Goal: Download file/media

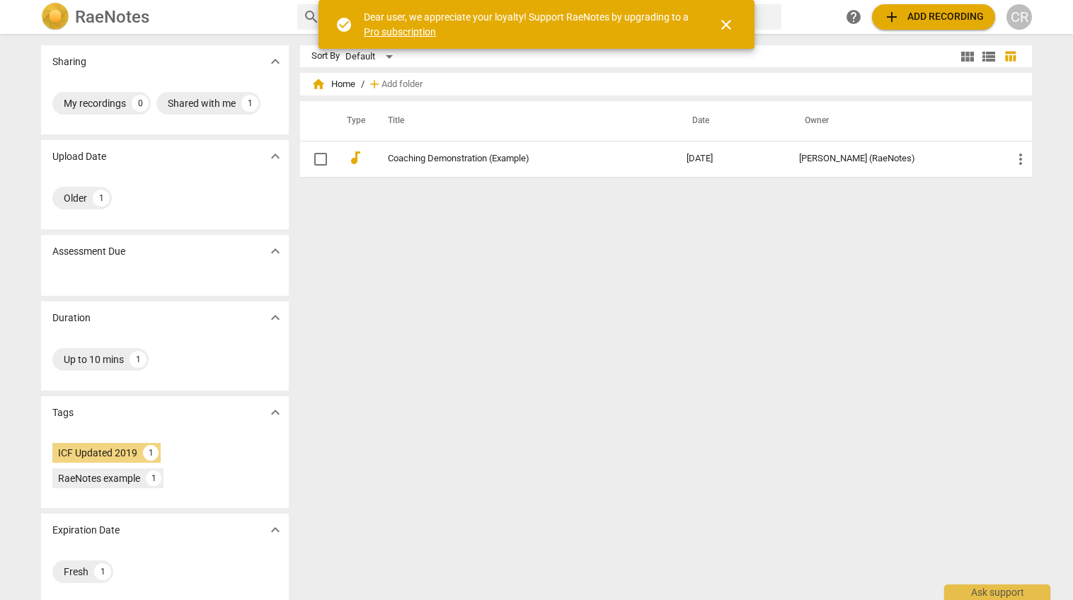
click at [209, 37] on div "Sharing expand_more My recordings 0 Shared with me 1 Upload Date expand_more Ol…" at bounding box center [536, 317] width 1013 height 565
click at [732, 31] on span "close" at bounding box center [726, 24] width 17 height 17
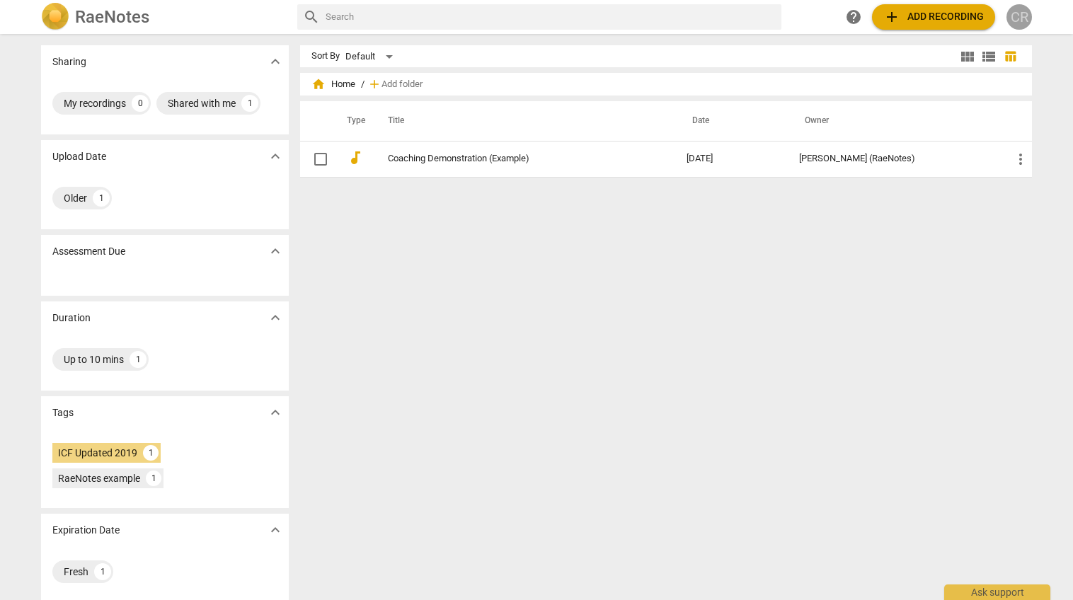
click at [1020, 24] on div "CR" at bounding box center [1018, 16] width 25 height 25
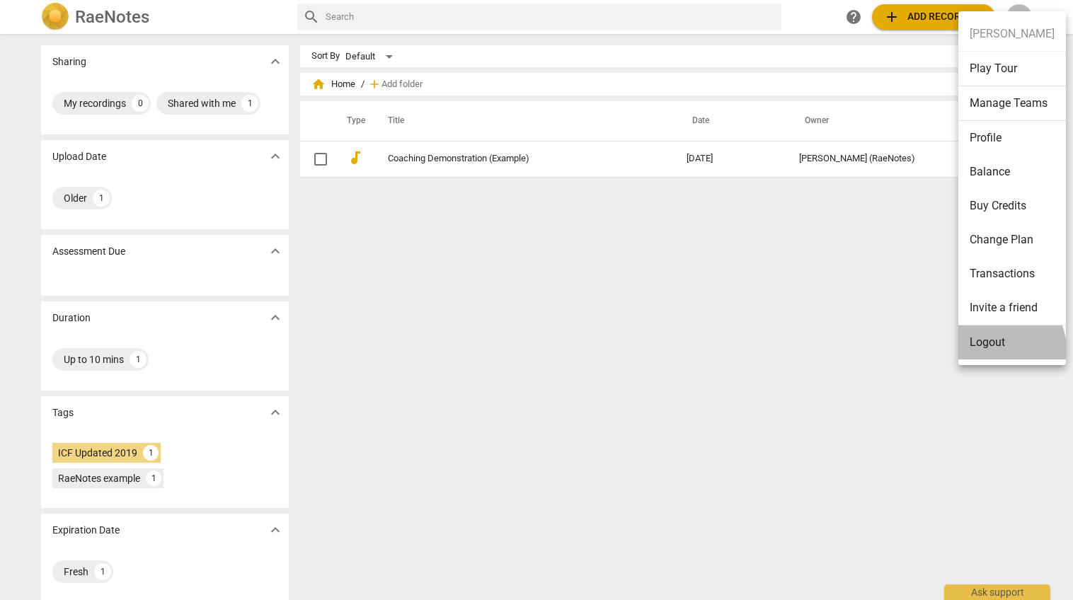
click at [1001, 348] on li "Logout" at bounding box center [1012, 343] width 108 height 34
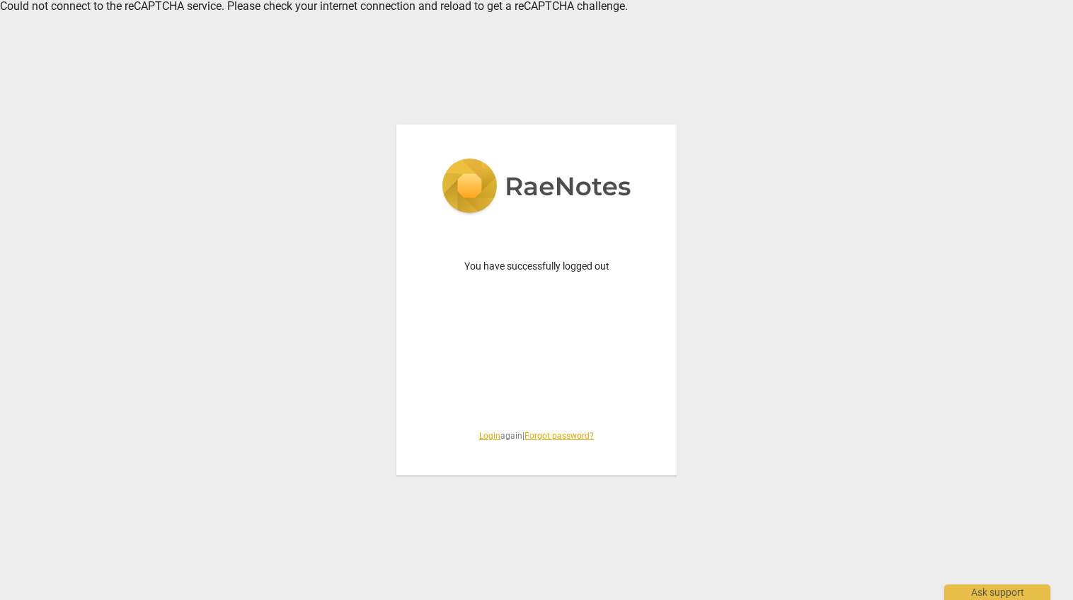
click at [481, 437] on link "Login" at bounding box center [489, 436] width 21 height 10
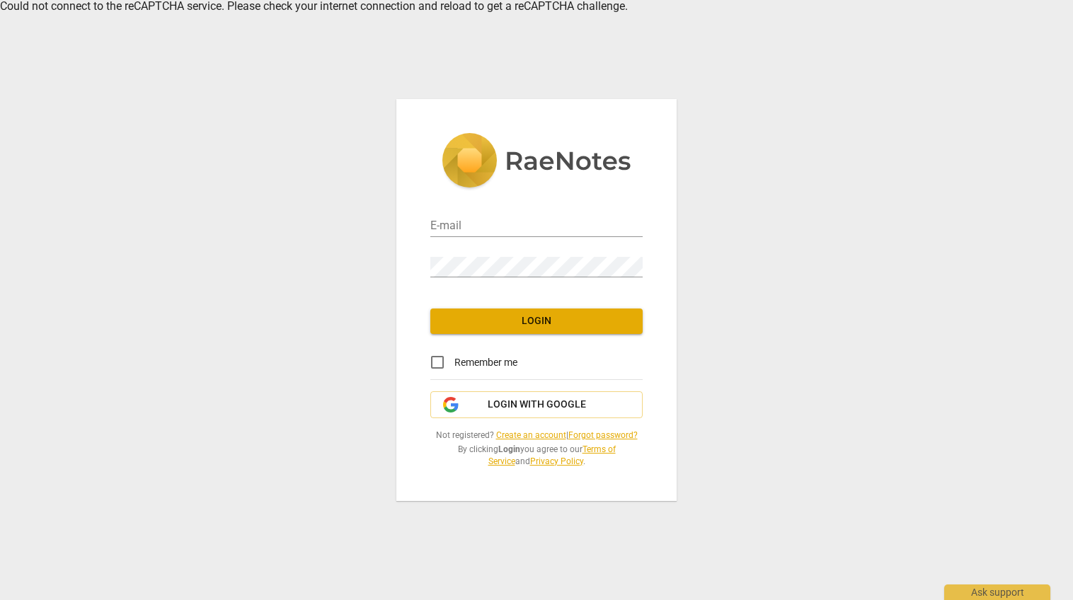
type input "[PERSON_NAME][EMAIL_ADDRESS][DOMAIN_NAME]"
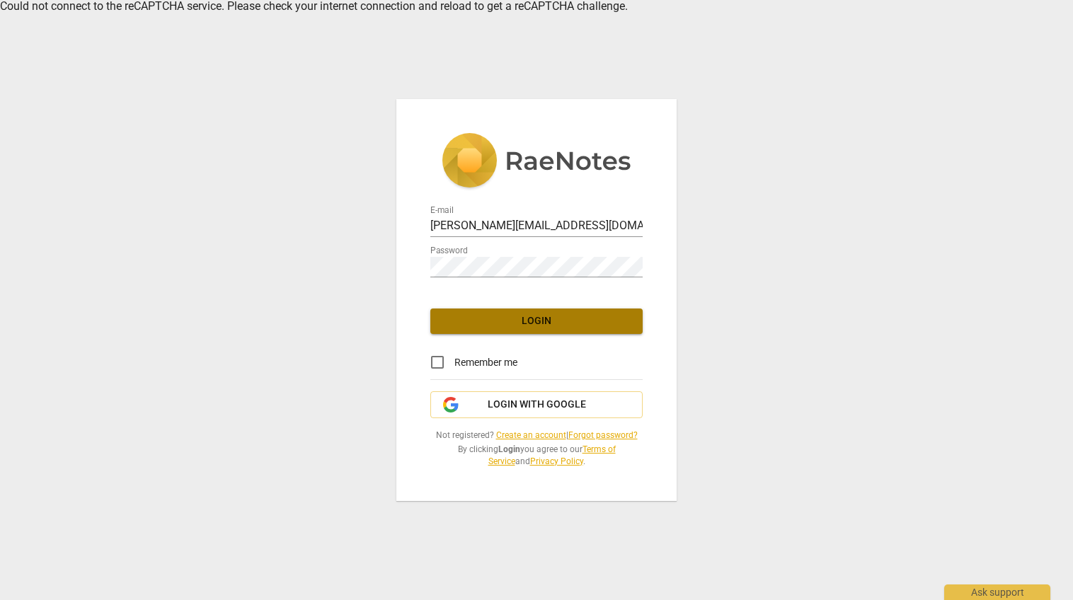
click at [539, 320] on span "Login" at bounding box center [537, 321] width 190 height 14
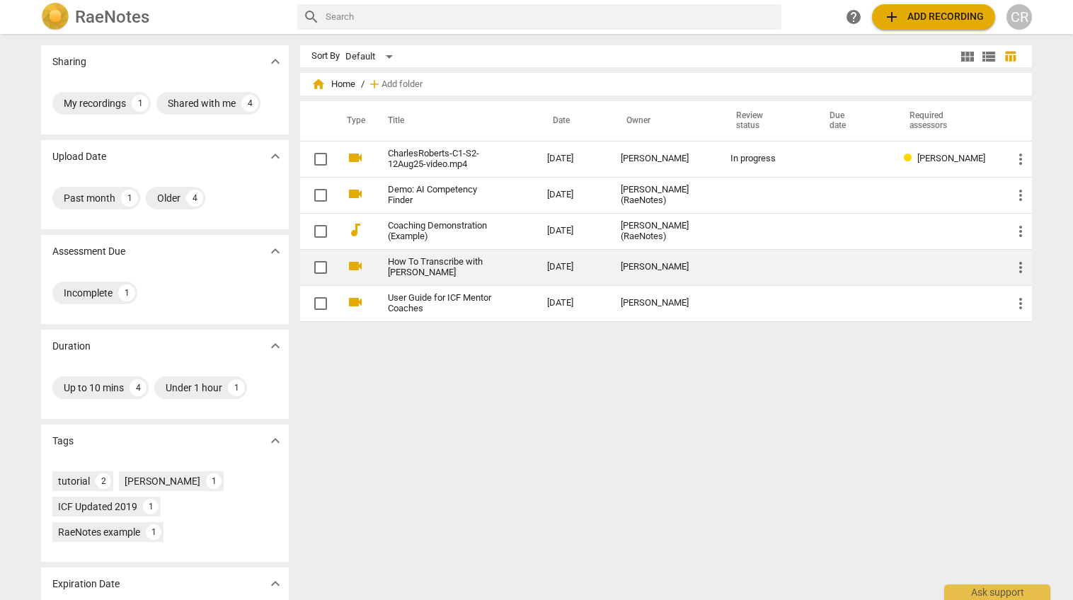
scroll to position [8, 0]
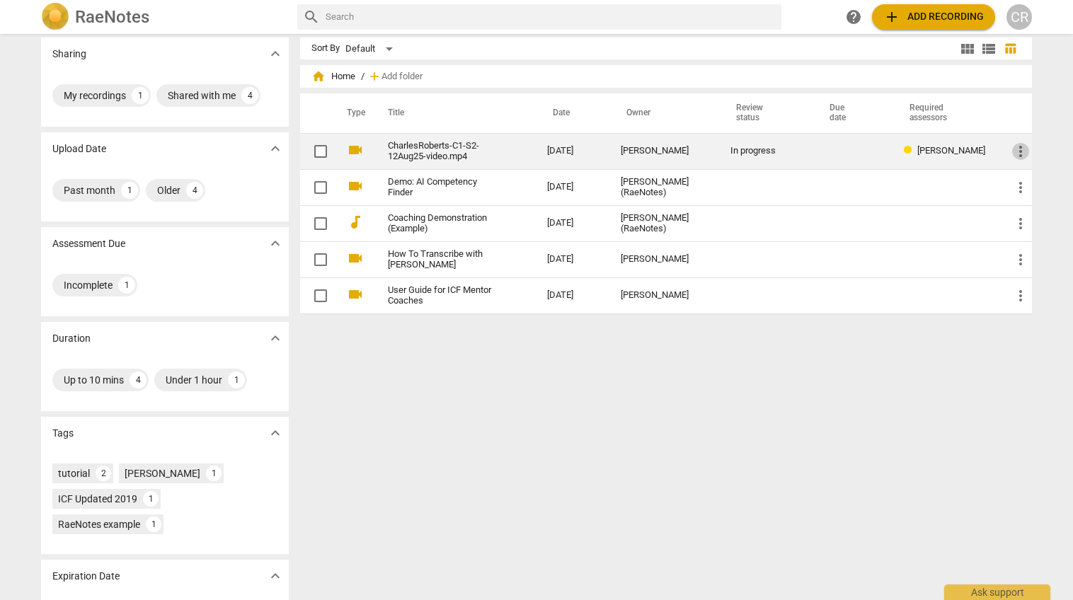
click at [1021, 151] on span "more_vert" at bounding box center [1020, 151] width 17 height 17
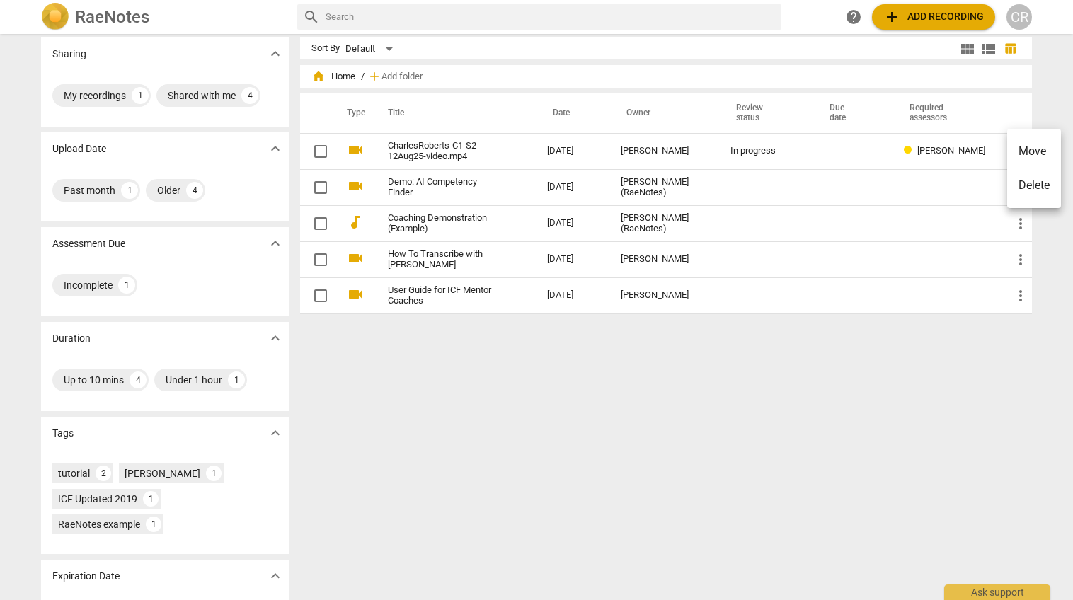
click at [875, 113] on div at bounding box center [536, 300] width 1073 height 600
click at [461, 152] on link "CharlesRoberts-C1-S2-12Aug25-video.mp4" at bounding box center [442, 151] width 108 height 21
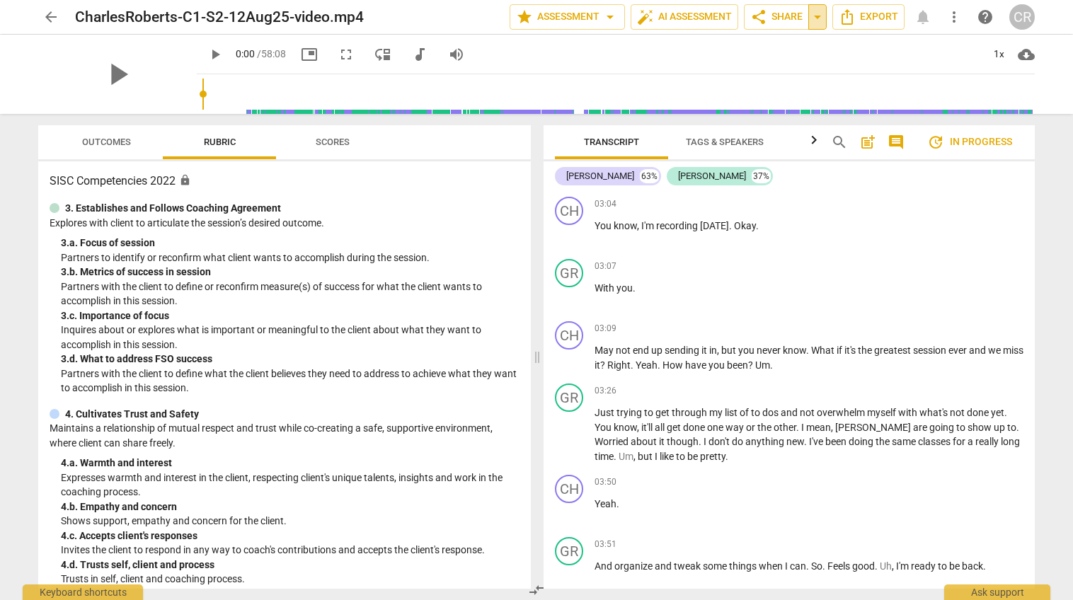
click at [820, 18] on span "arrow_drop_down" at bounding box center [817, 16] width 17 height 17
click at [794, 18] on span "share Share" at bounding box center [776, 16] width 52 height 17
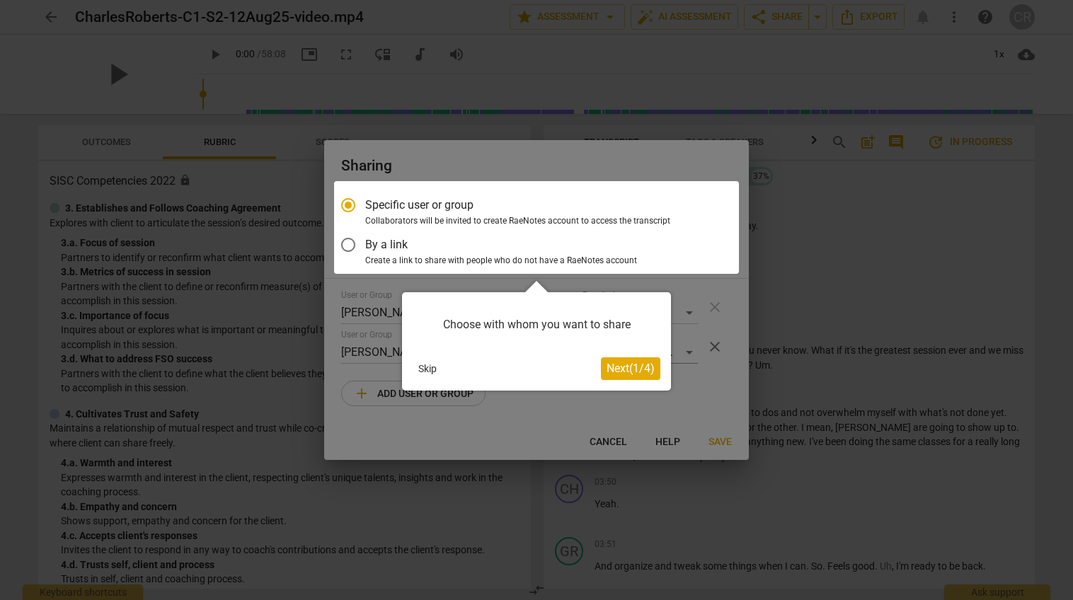
click at [425, 369] on button "Skip" at bounding box center [428, 368] width 30 height 21
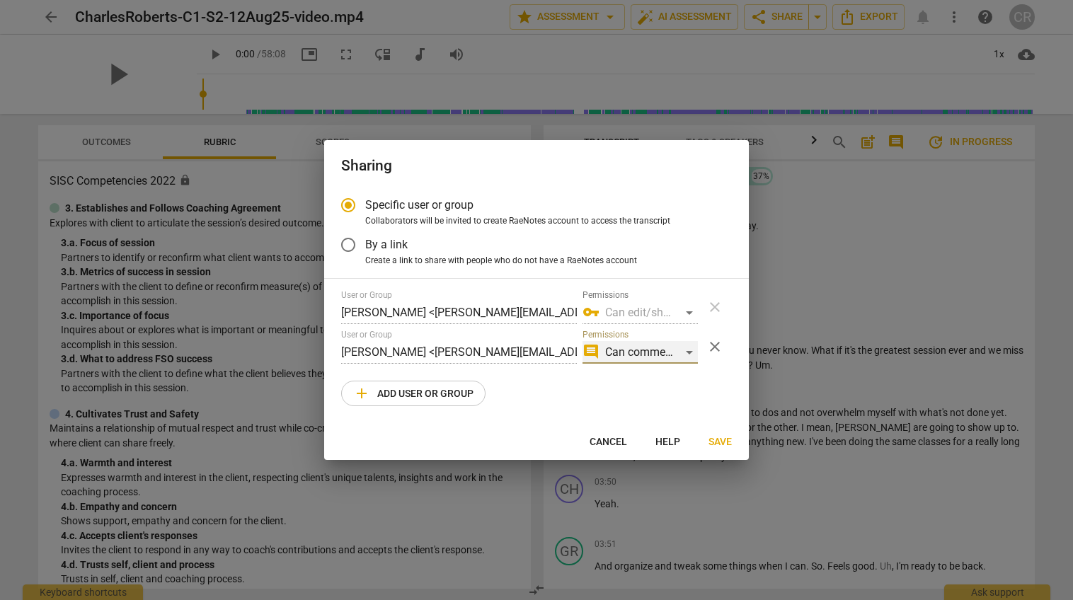
click at [689, 353] on div "comment Can comment" at bounding box center [639, 352] width 115 height 23
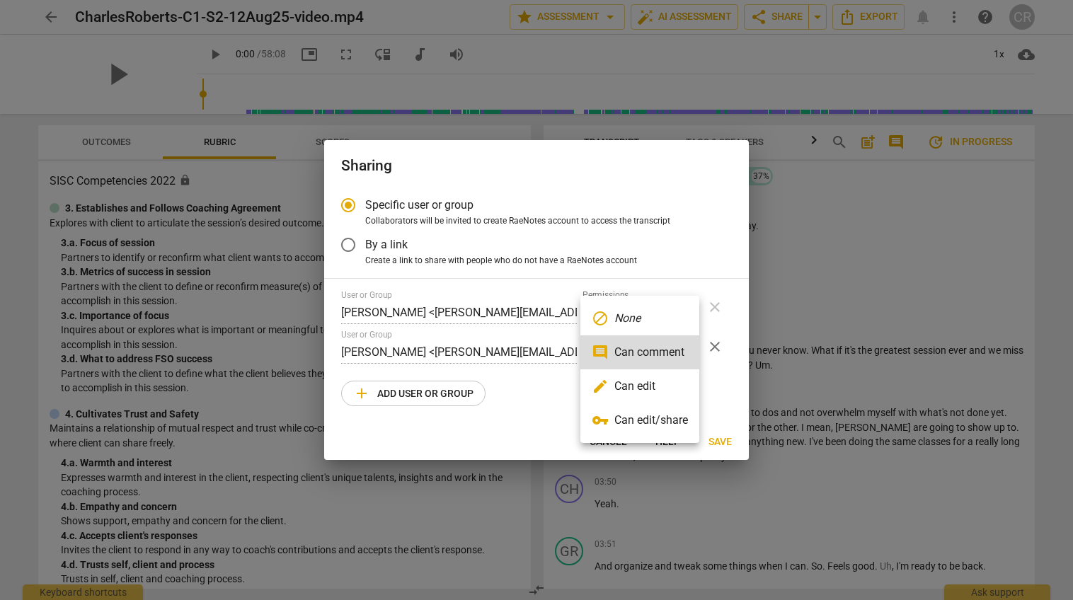
click at [689, 353] on li "comment Can comment" at bounding box center [639, 352] width 119 height 34
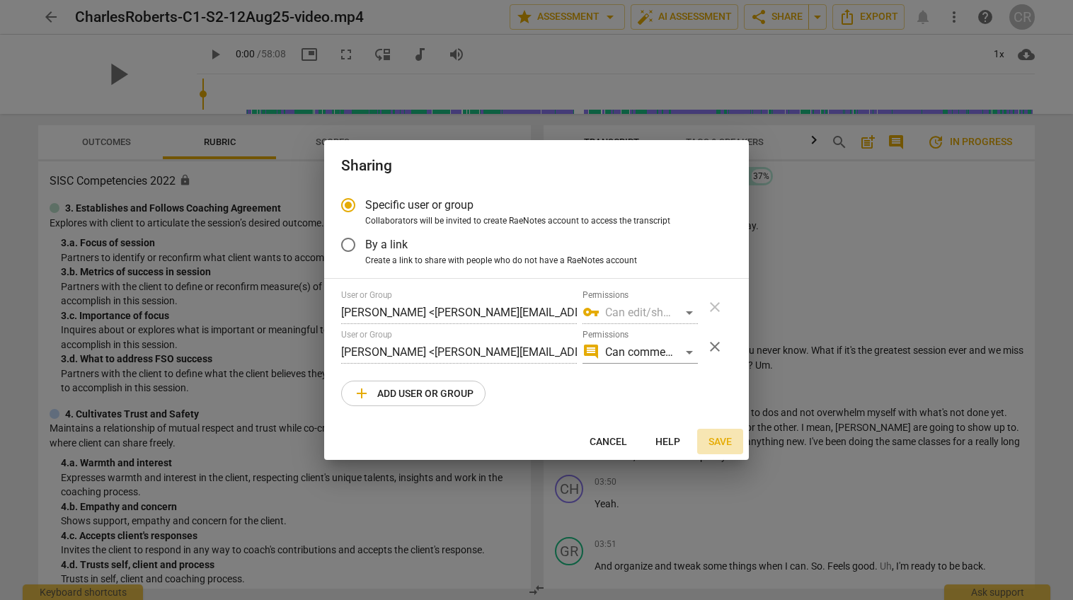
click at [725, 444] on span "Save" at bounding box center [719, 442] width 23 height 14
radio input "false"
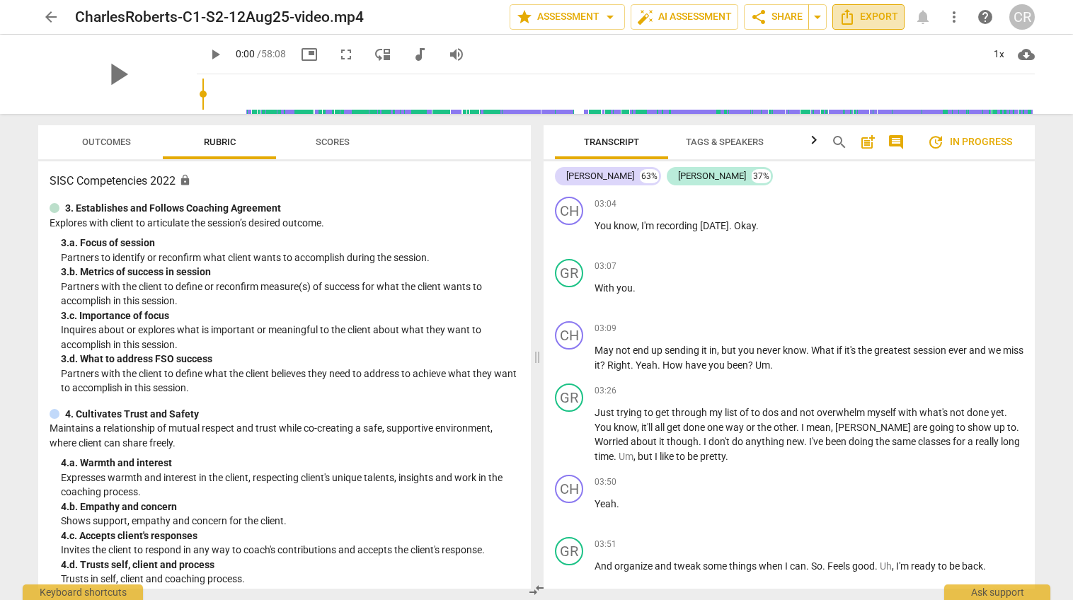
click at [871, 19] on span "Export" at bounding box center [868, 16] width 59 height 17
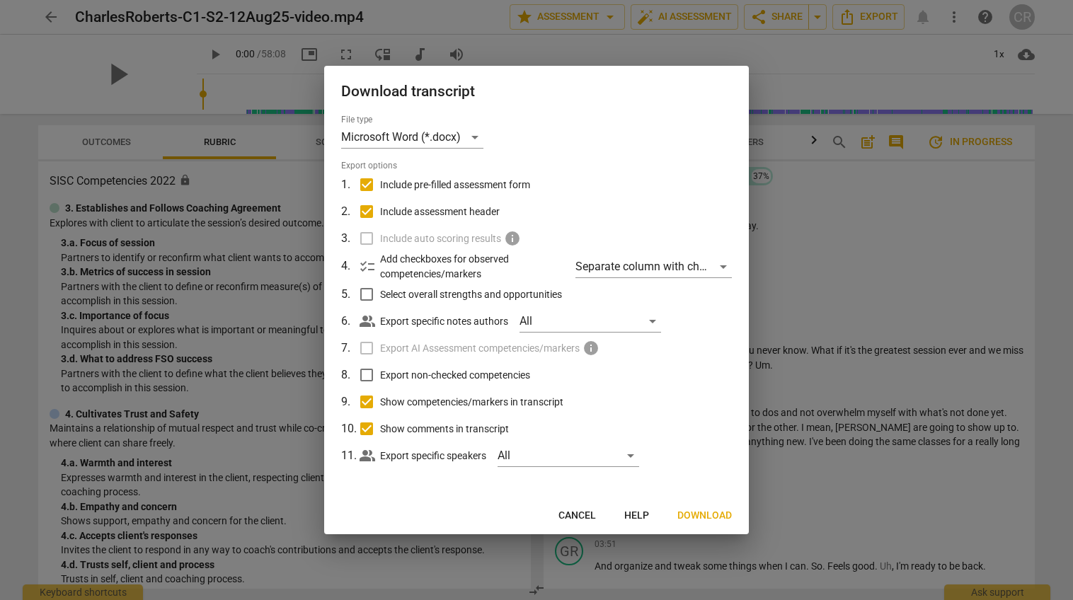
click at [701, 515] on span "Download" at bounding box center [704, 516] width 54 height 14
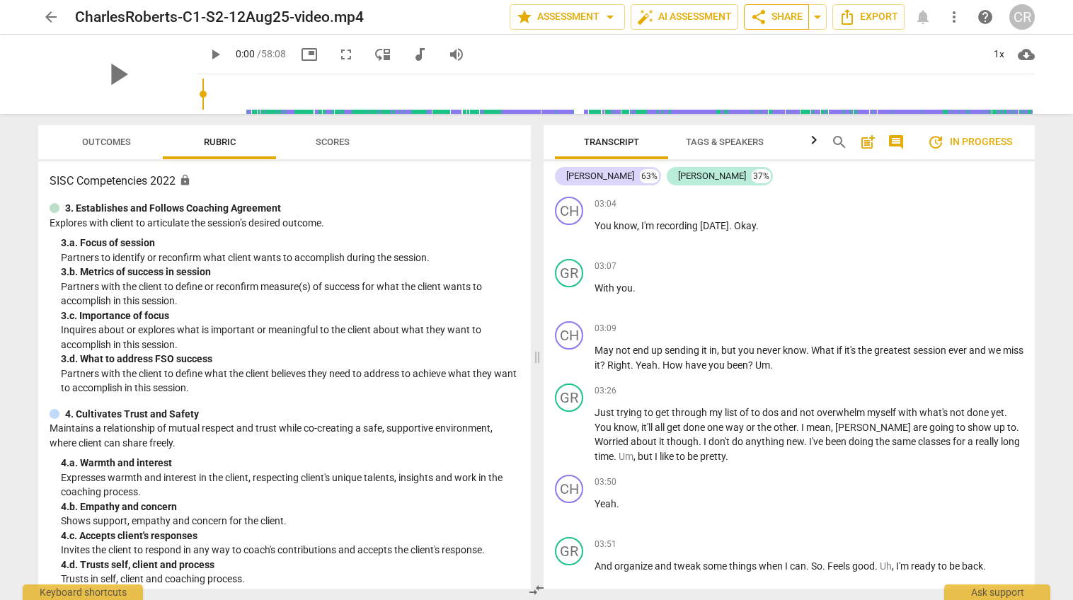
click at [794, 18] on span "share Share" at bounding box center [776, 16] width 52 height 17
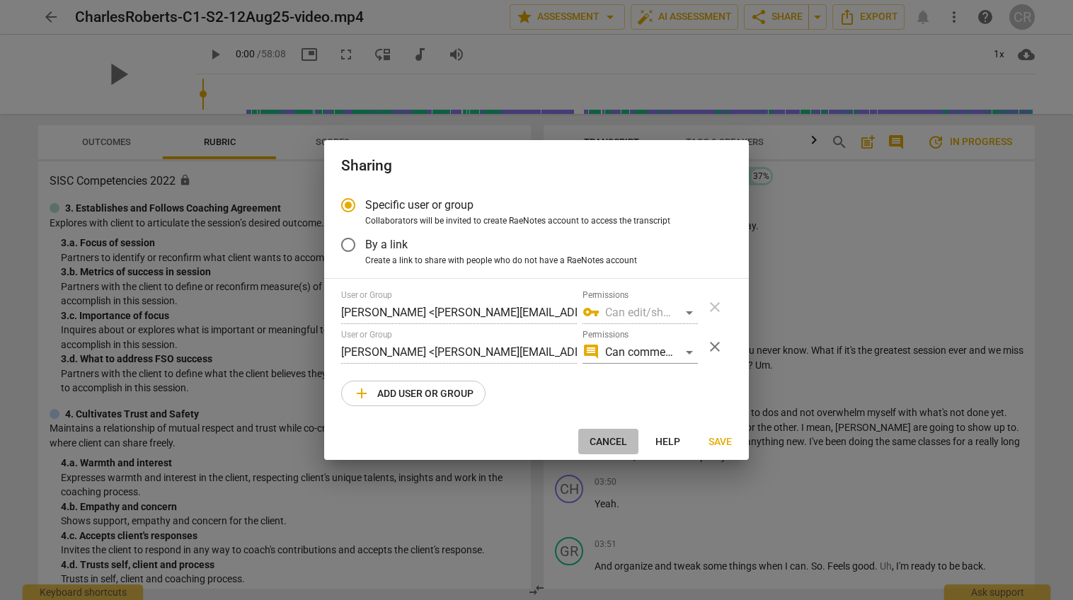
click at [616, 439] on span "Cancel" at bounding box center [609, 442] width 38 height 14
radio input "false"
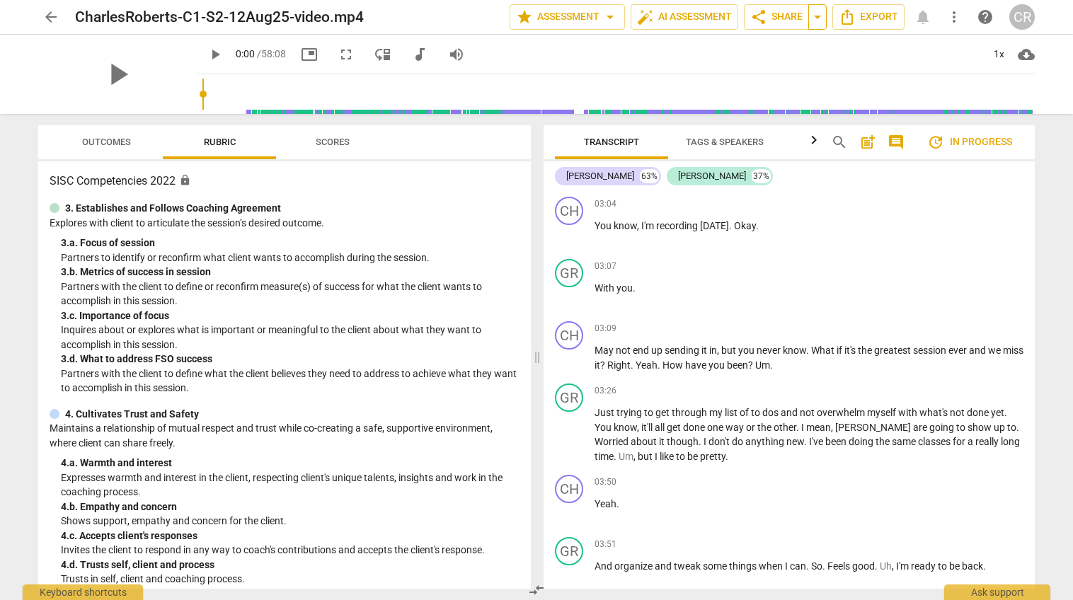
click at [820, 21] on span "arrow_drop_down" at bounding box center [817, 16] width 17 height 17
click at [795, 44] on span "Copy link" at bounding box center [775, 43] width 46 height 13
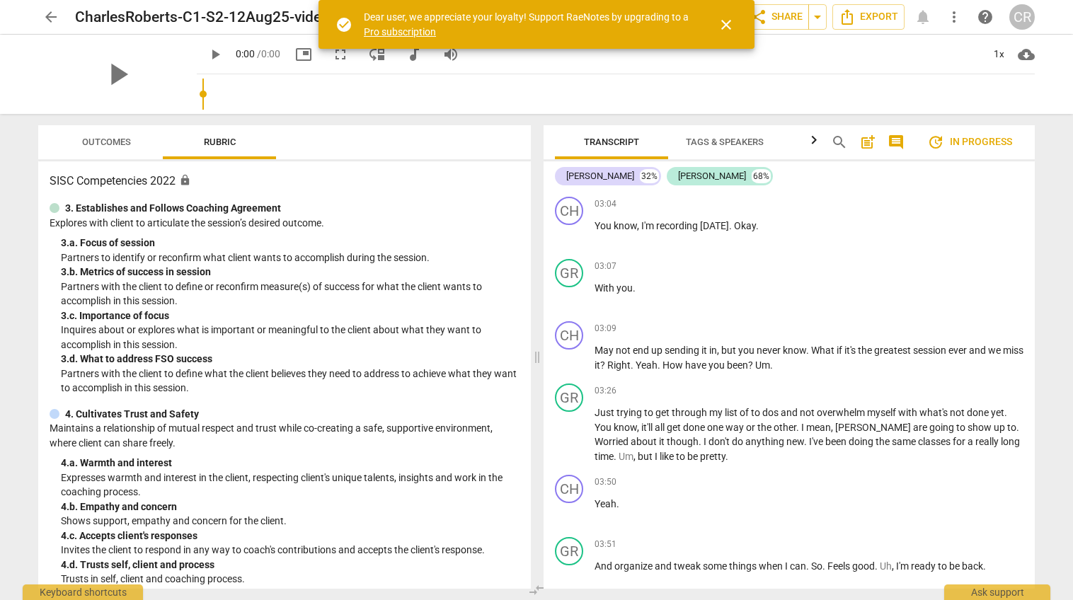
click at [733, 27] on span "close" at bounding box center [726, 24] width 17 height 17
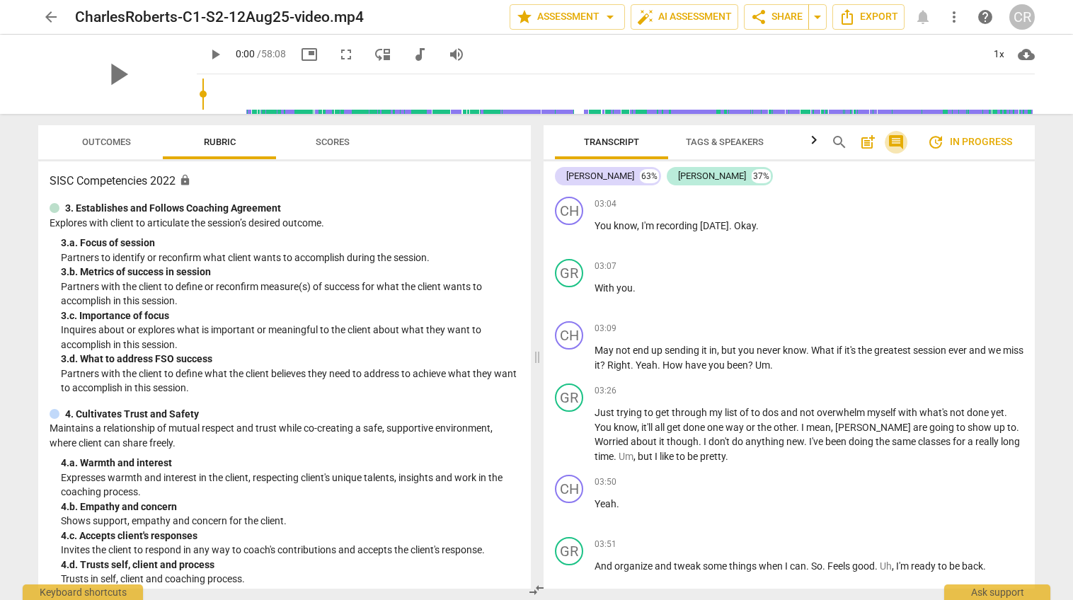
click at [895, 142] on span "comment" at bounding box center [895, 142] width 17 height 17
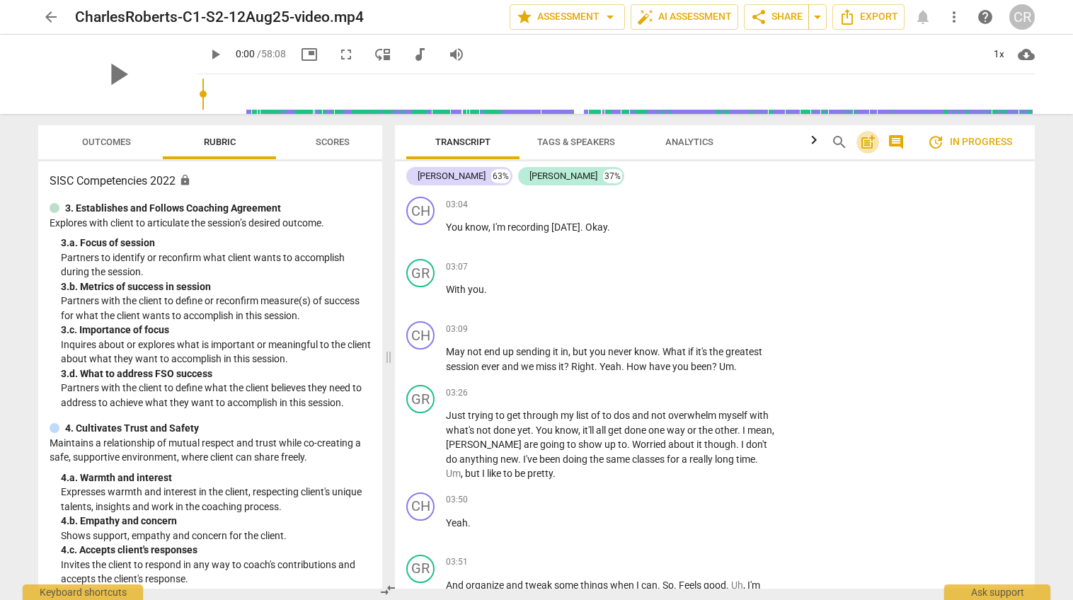
click at [866, 143] on span "post_add" at bounding box center [867, 142] width 17 height 17
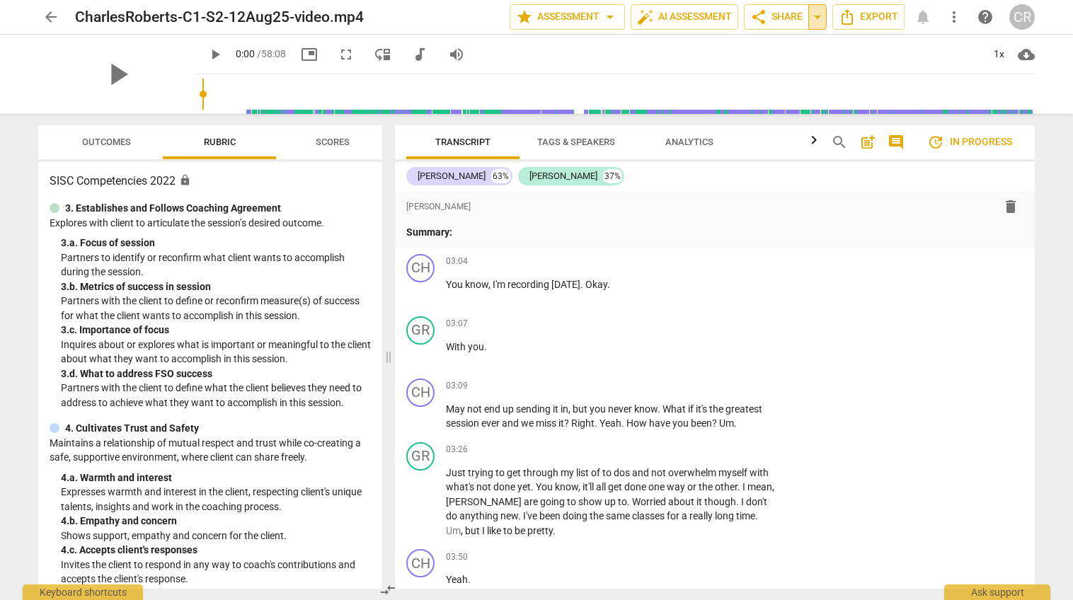
click at [817, 20] on span "arrow_drop_down" at bounding box center [817, 16] width 17 height 17
click at [793, 44] on span "Copy link" at bounding box center [775, 43] width 46 height 13
click at [1030, 56] on span "cloud_download" at bounding box center [1026, 54] width 17 height 17
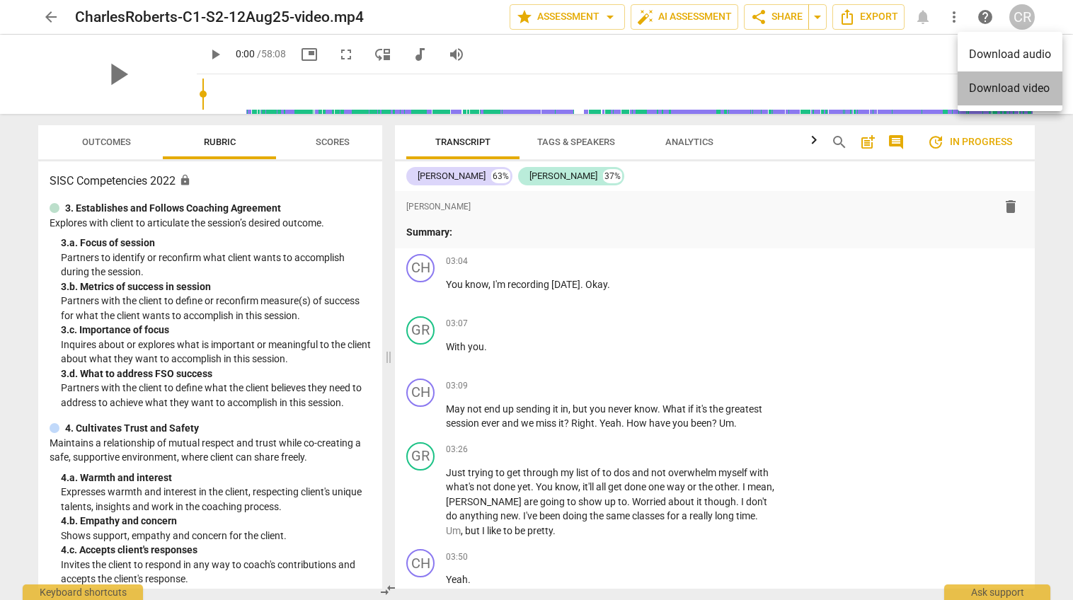
click at [1029, 90] on li "Download video" at bounding box center [1010, 88] width 105 height 34
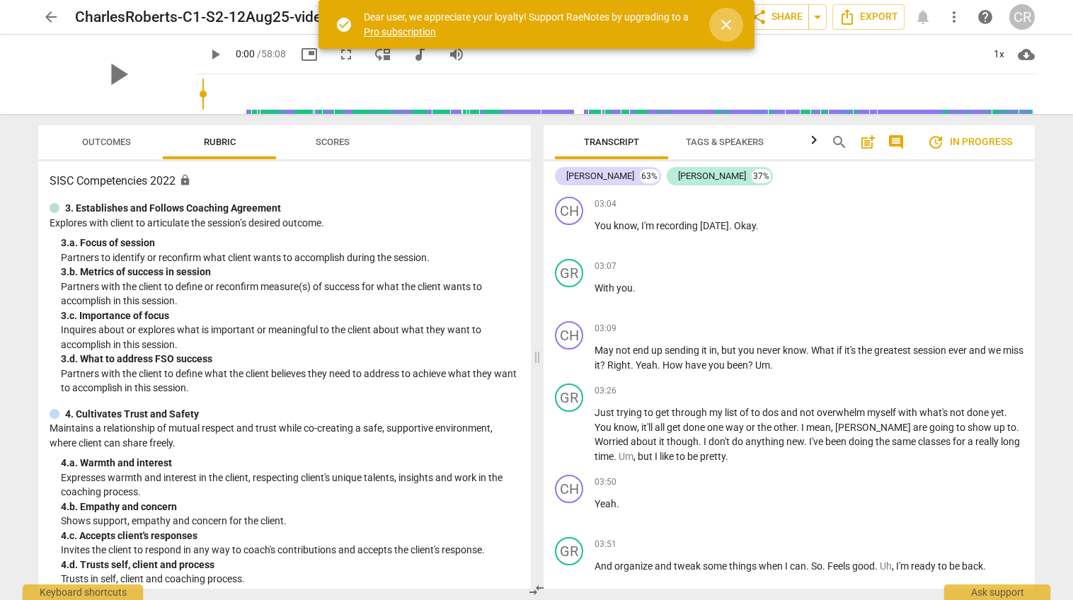
click at [731, 24] on span "close" at bounding box center [726, 24] width 17 height 17
